Goal: Information Seeking & Learning: Learn about a topic

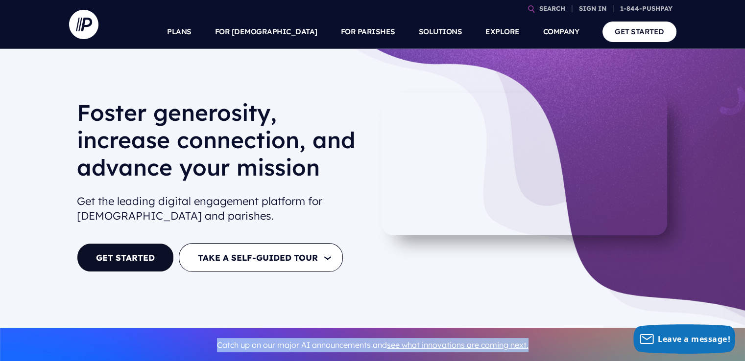
drag, startPoint x: 200, startPoint y: 342, endPoint x: 535, endPoint y: 341, distance: 334.8
click at [535, 341] on p "Catch up on our major AI announcements and see what innovations are coming next." at bounding box center [372, 345] width 591 height 22
click at [561, 343] on p "Catch up on our major AI announcements and see what innovations are coming next." at bounding box center [372, 345] width 591 height 22
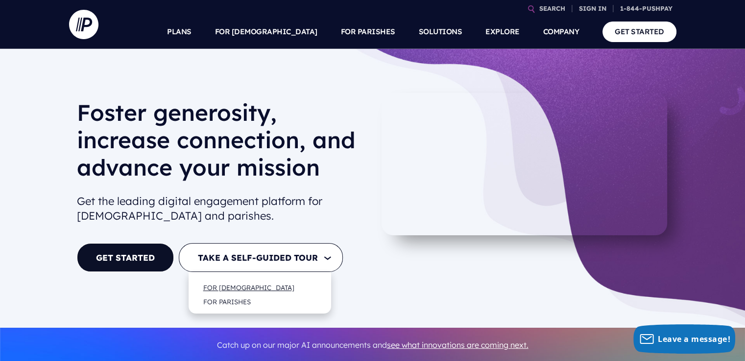
click at [251, 289] on link "FOR [DEMOGRAPHIC_DATA]" at bounding box center [248, 287] width 111 height 23
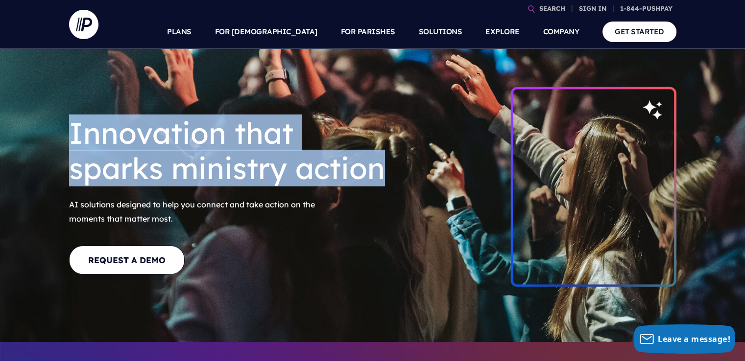
drag, startPoint x: 385, startPoint y: 176, endPoint x: 66, endPoint y: 141, distance: 321.0
click at [66, 141] on div "Innovation that sparks ministry action AI solutions designed to help you connec…" at bounding box center [242, 203] width 363 height 190
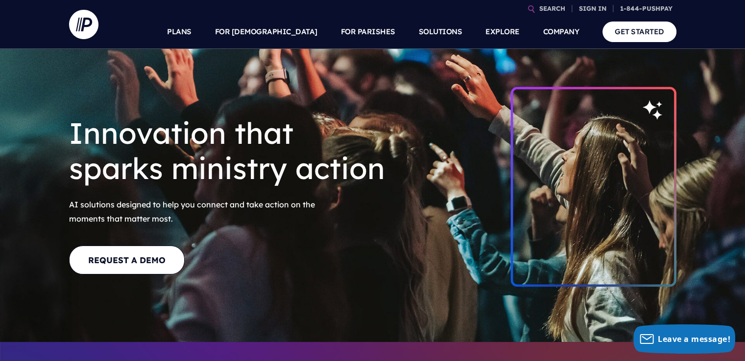
click at [294, 272] on div "REQUEST A DEMO" at bounding box center [243, 264] width 348 height 36
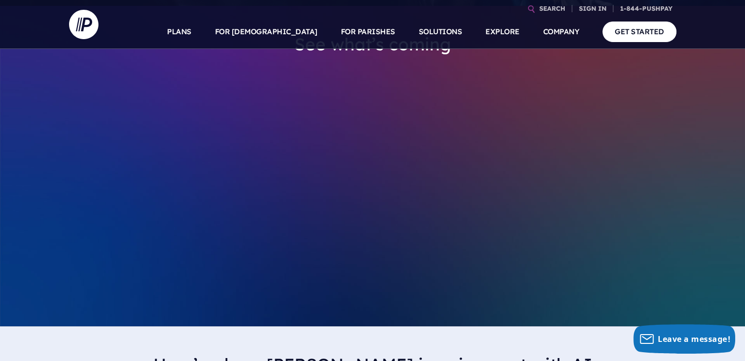
scroll to position [343, 0]
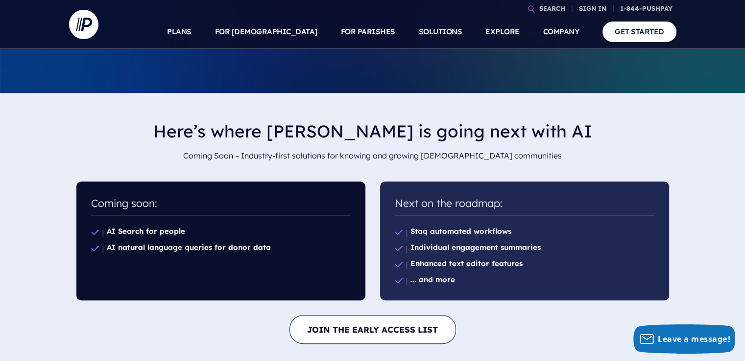
scroll to position [587, 0]
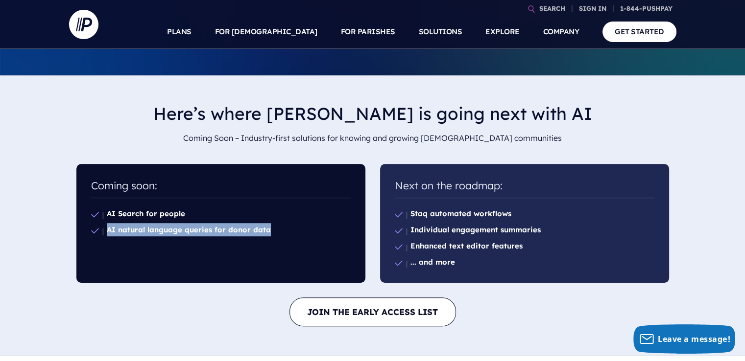
drag, startPoint x: 258, startPoint y: 229, endPoint x: 107, endPoint y: 230, distance: 151.3
click at [107, 230] on li "AI natural language queries for donor data" at bounding box center [220, 230] width 259 height 16
click at [369, 228] on div "Coming soon: AI Search for people AI natural language queries for donor data" at bounding box center [220, 224] width 303 height 134
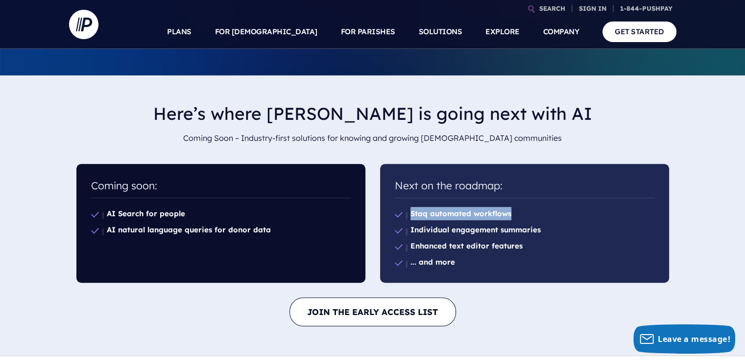
drag, startPoint x: 415, startPoint y: 215, endPoint x: 515, endPoint y: 214, distance: 99.9
click at [515, 214] on li "Staq automated workflows" at bounding box center [524, 214] width 259 height 16
click at [462, 236] on li "Individual engagement summaries" at bounding box center [524, 230] width 259 height 16
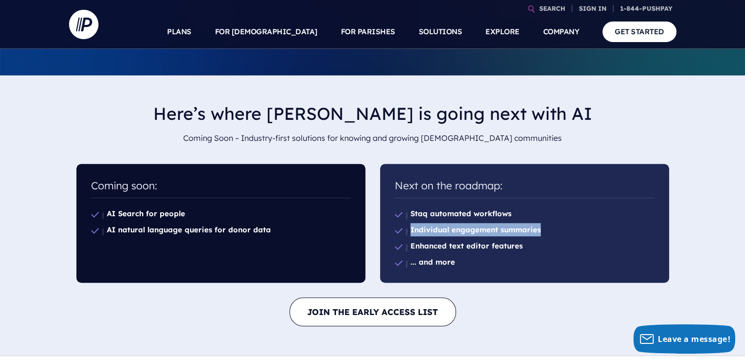
drag, startPoint x: 548, startPoint y: 229, endPoint x: 415, endPoint y: 232, distance: 133.7
click at [413, 231] on li "Individual engagement summaries" at bounding box center [524, 230] width 259 height 16
click at [573, 234] on li "Individual engagement summaries" at bounding box center [524, 230] width 259 height 16
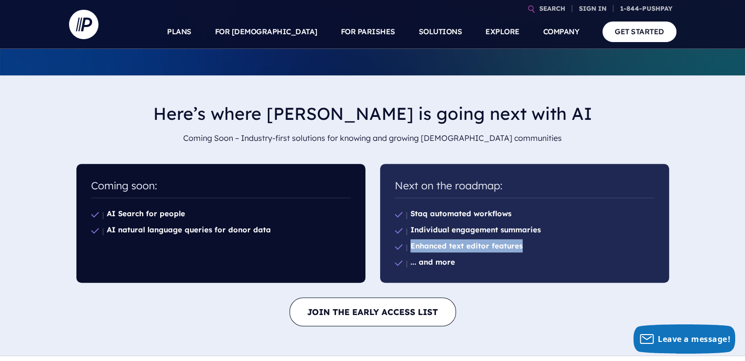
drag, startPoint x: 531, startPoint y: 246, endPoint x: 417, endPoint y: 246, distance: 114.1
click at [415, 246] on li "Enhanced text editor features" at bounding box center [524, 246] width 259 height 16
click at [550, 247] on li "Enhanced text editor features" at bounding box center [524, 246] width 259 height 16
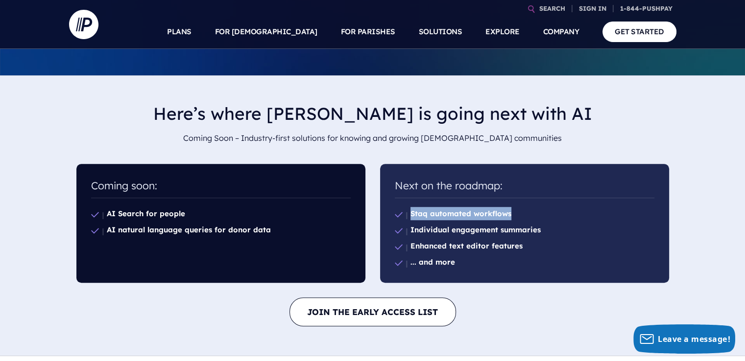
drag, startPoint x: 433, startPoint y: 213, endPoint x: 513, endPoint y: 215, distance: 79.8
click at [513, 215] on li "Staq automated workflows" at bounding box center [524, 214] width 259 height 16
copy b "Staq automated workflows"
click at [512, 219] on li "Staq automated workflows" at bounding box center [524, 214] width 259 height 16
drag, startPoint x: 515, startPoint y: 214, endPoint x: 414, endPoint y: 218, distance: 100.9
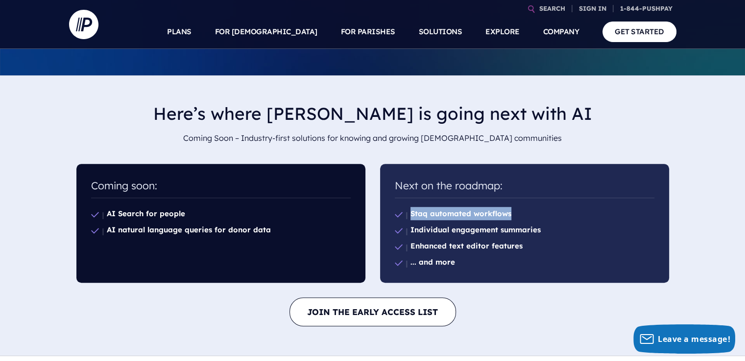
click at [414, 218] on li "Staq automated workflows" at bounding box center [524, 214] width 259 height 16
copy b "Staq automated workflows"
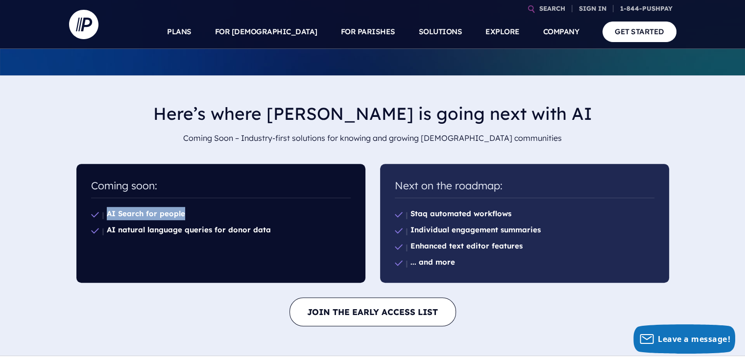
drag, startPoint x: 175, startPoint y: 214, endPoint x: 112, endPoint y: 218, distance: 63.7
click at [112, 218] on li "AI Search for people" at bounding box center [220, 214] width 259 height 16
copy b "AI Search for people"
click at [281, 231] on li "AI natural language queries for donor data" at bounding box center [220, 230] width 259 height 16
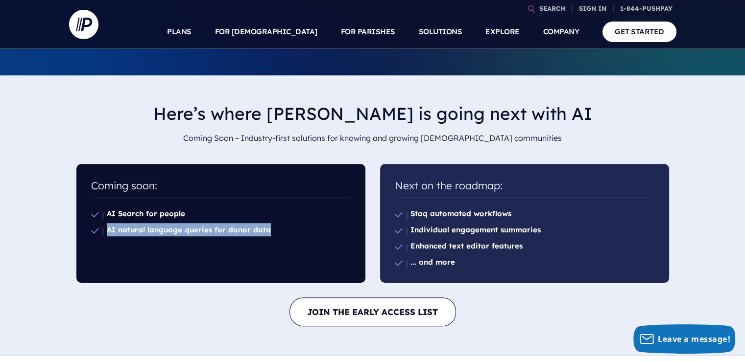
drag, startPoint x: 258, startPoint y: 232, endPoint x: 103, endPoint y: 231, distance: 155.2
click at [103, 231] on li "AI natural language queries for donor data" at bounding box center [220, 230] width 259 height 16
copy b "AI natural language queries for donor data"
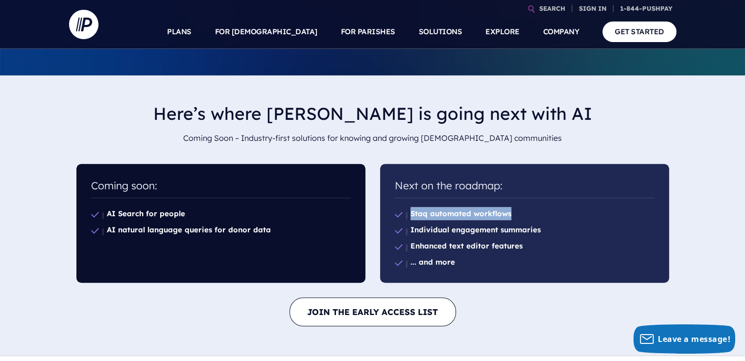
drag, startPoint x: 509, startPoint y: 214, endPoint x: 416, endPoint y: 213, distance: 93.5
click at [416, 213] on li "Staq automated workflows" at bounding box center [524, 214] width 259 height 16
copy b "Staq automated workflows"
click at [511, 233] on b "Individual engagement summaries" at bounding box center [475, 229] width 130 height 9
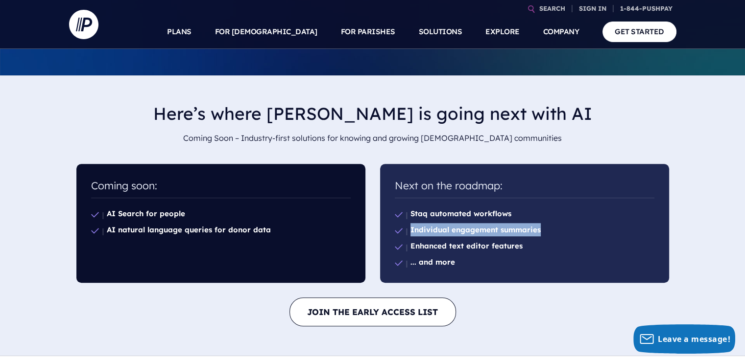
drag, startPoint x: 482, startPoint y: 232, endPoint x: 413, endPoint y: 232, distance: 69.0
click at [413, 232] on li "Individual engagement summaries" at bounding box center [524, 230] width 259 height 16
copy b "Individual engagement summaries"
drag, startPoint x: 478, startPoint y: 249, endPoint x: 497, endPoint y: 255, distance: 19.8
click at [478, 249] on b "Enhanced text editor features" at bounding box center [466, 245] width 112 height 9
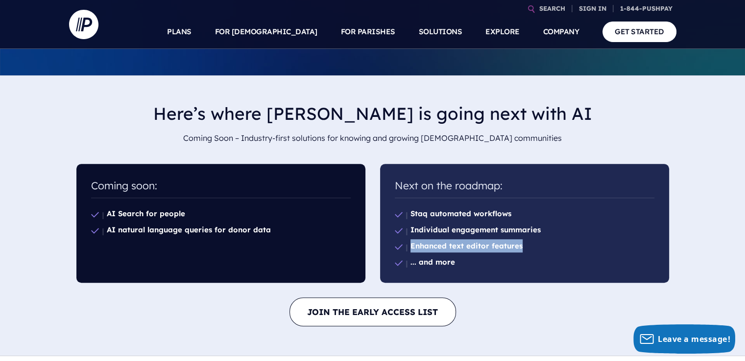
drag, startPoint x: 495, startPoint y: 248, endPoint x: 415, endPoint y: 248, distance: 80.8
click at [415, 248] on li "Enhanced text editor features" at bounding box center [524, 246] width 259 height 16
copy b "Enhanced text editor features"
